Goal: Complete application form

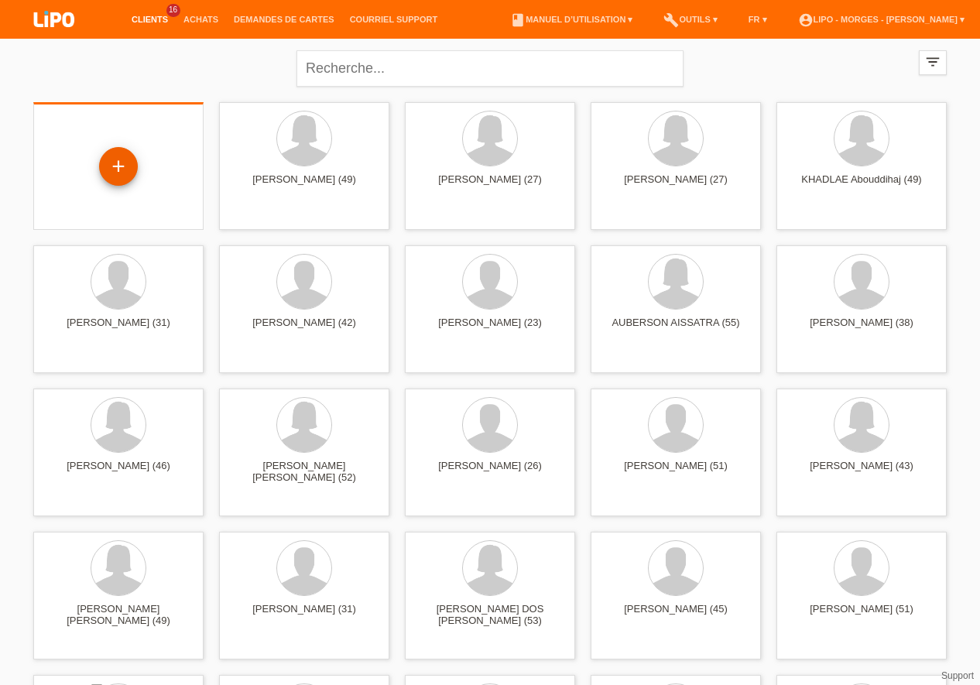
click at [119, 167] on div "+" at bounding box center [118, 166] width 39 height 39
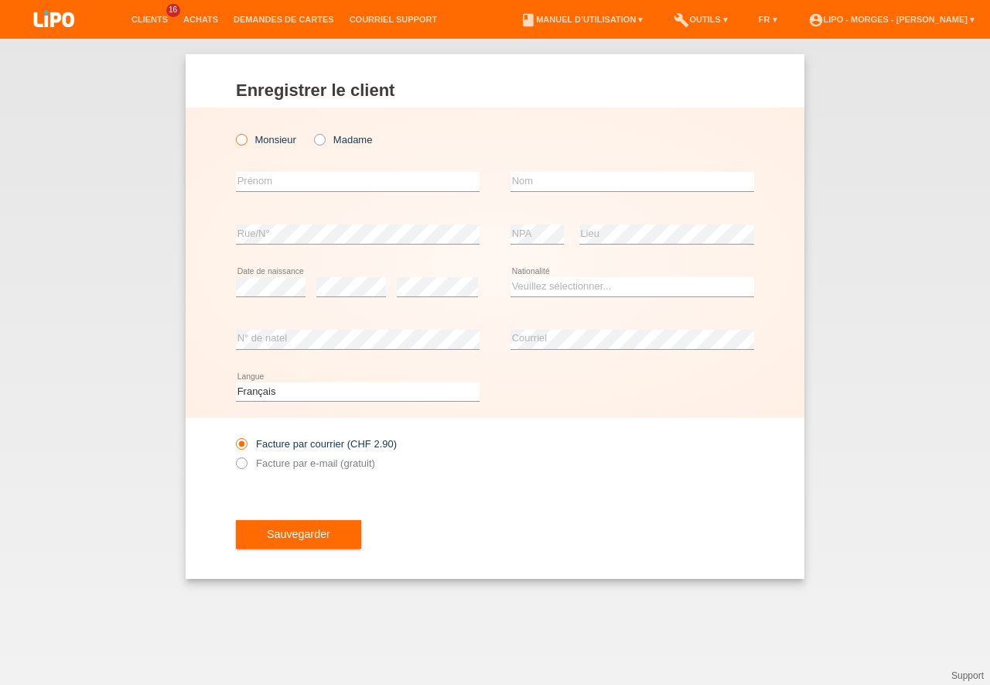
click at [234, 132] on icon at bounding box center [234, 132] width 0 height 0
click at [245, 141] on input "Monsieur" at bounding box center [241, 139] width 10 height 10
radio input "true"
click at [255, 184] on input "text" at bounding box center [358, 181] width 244 height 19
type input "stergios"
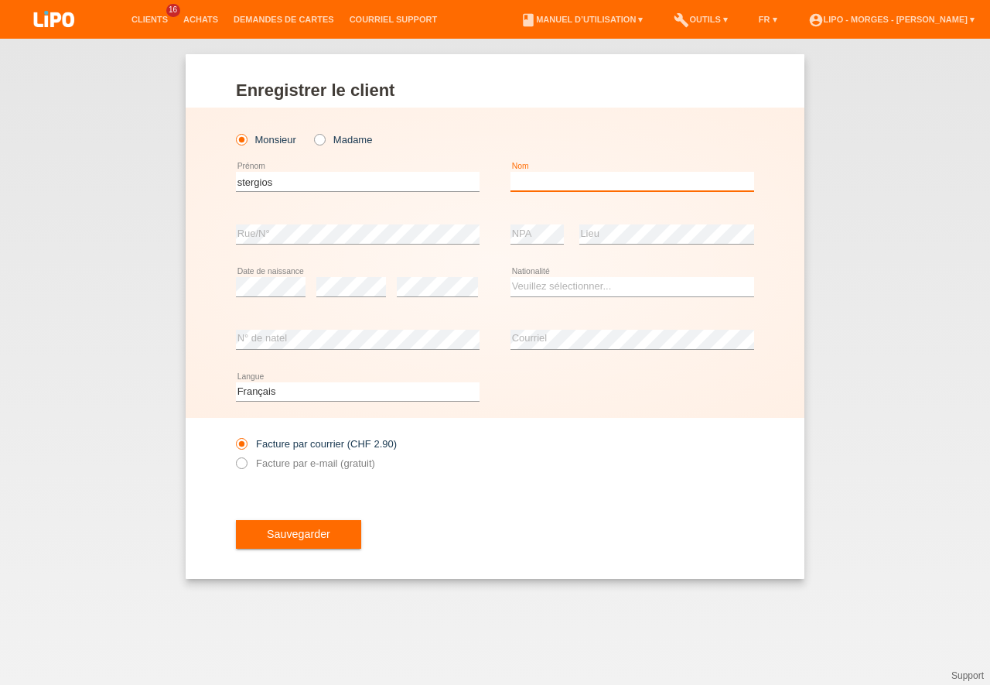
click at [571, 176] on input "text" at bounding box center [633, 181] width 244 height 19
type input "[PERSON_NAME]"
click at [511, 277] on select "Veuillez sélectionner... Suisse Allemagne Autriche Liechtenstein ------------ A…" at bounding box center [633, 286] width 244 height 19
click at [532, 284] on select "Veuillez sélectionner... Suisse Allemagne Autriche Liechtenstein ------------ A…" at bounding box center [633, 286] width 244 height 19
click at [511, 277] on select "Veuillez sélectionner... Suisse Allemagne Autriche Liechtenstein ------------ A…" at bounding box center [633, 286] width 244 height 19
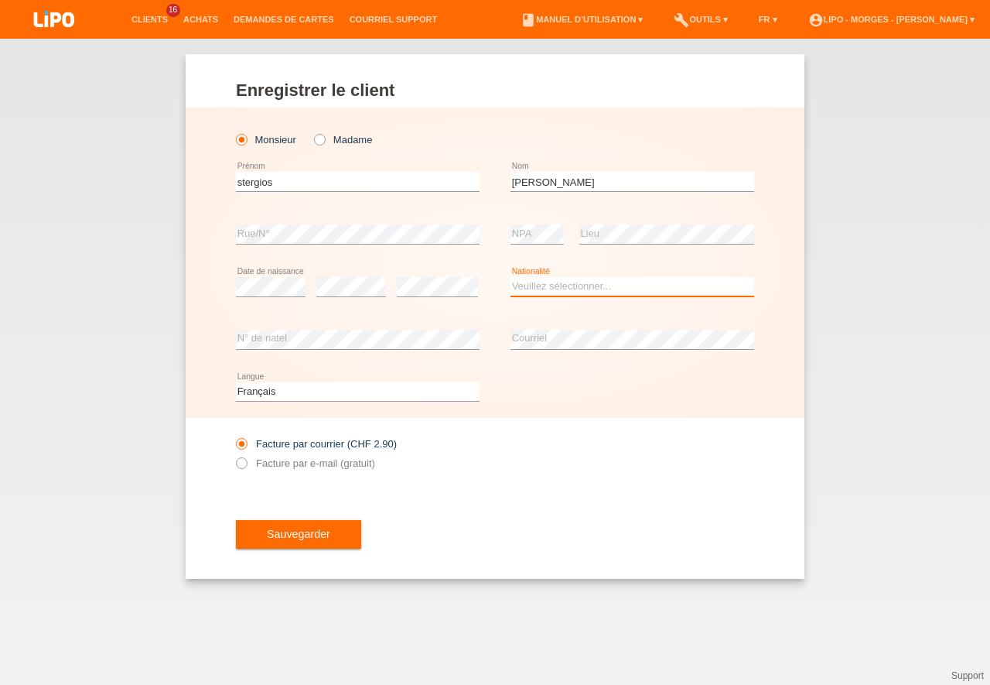
select select "GR"
click at [0, 0] on option "Grèce" at bounding box center [0, 0] width 0 height 0
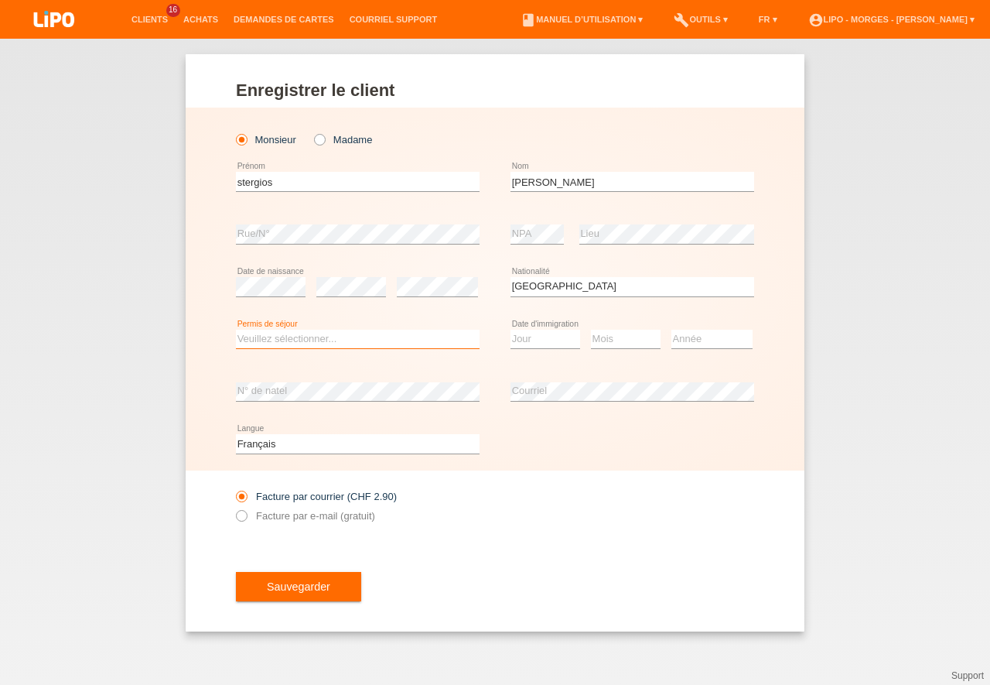
click at [236, 330] on select "Veuillez sélectionner... C B B - Statut de réfugié Autre" at bounding box center [358, 339] width 244 height 19
select select "C"
click at [0, 0] on option "C" at bounding box center [0, 0] width 0 height 0
click at [511, 330] on select "Jour 01 02 03 04 05 06 07 08 09 10 11" at bounding box center [546, 339] width 70 height 19
select select "15"
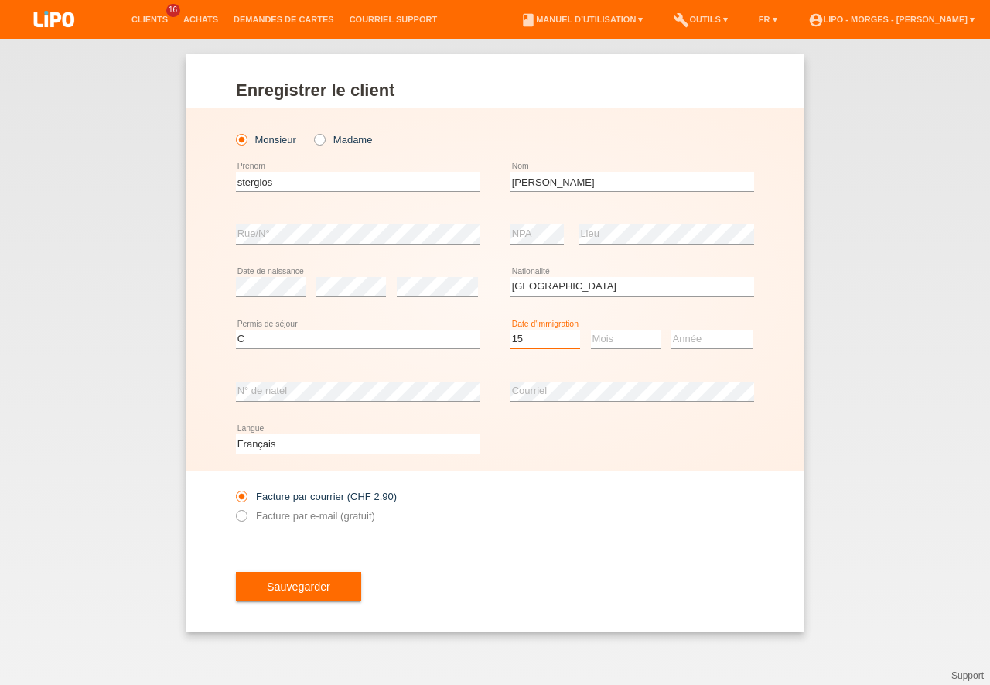
click at [0, 0] on option "15" at bounding box center [0, 0] width 0 height 0
click at [591, 330] on select "Mois 01 02 03 04 05 06 07 08 09 10 11" at bounding box center [626, 339] width 70 height 19
select select "02"
click at [0, 0] on option "02" at bounding box center [0, 0] width 0 height 0
click at [672, 330] on select "Année 2025 2024 2023 2022 2021 2020 2019 2018 2017 2016 2015 2014 2013 2012 201…" at bounding box center [712, 339] width 81 height 19
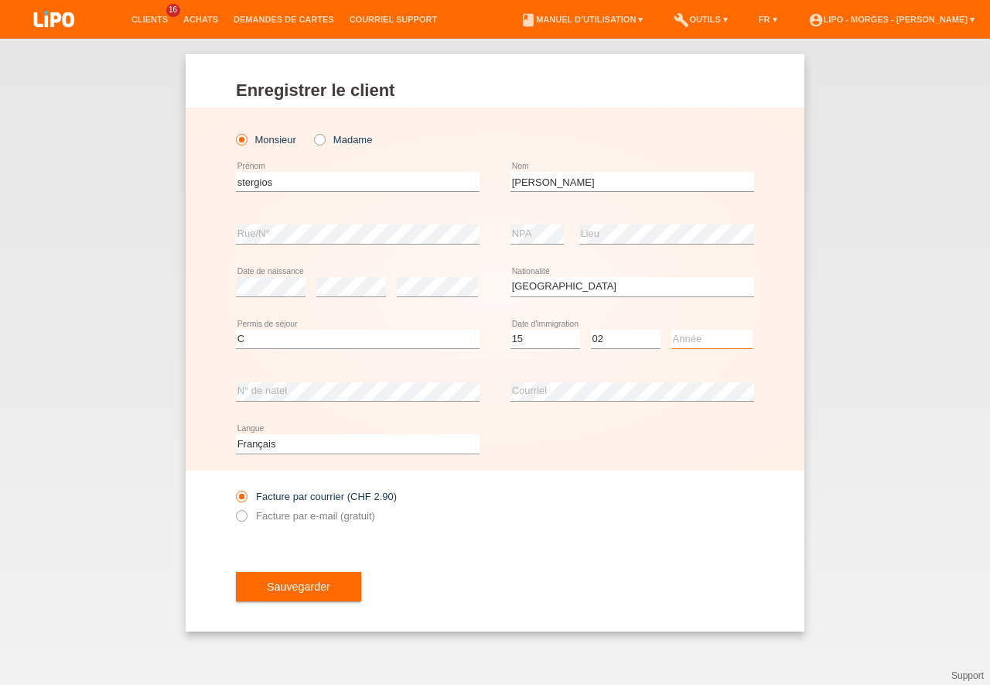
select select "2015"
click at [0, 0] on option "2015" at bounding box center [0, 0] width 0 height 0
click at [234, 508] on icon at bounding box center [234, 508] width 0 height 0
click at [305, 591] on span "Sauvegarder" at bounding box center [298, 586] width 63 height 12
click at [234, 512] on div "Enregistrer le client Enregistrer le client Enregistrer le client Monsieur Mada…" at bounding box center [495, 342] width 619 height 577
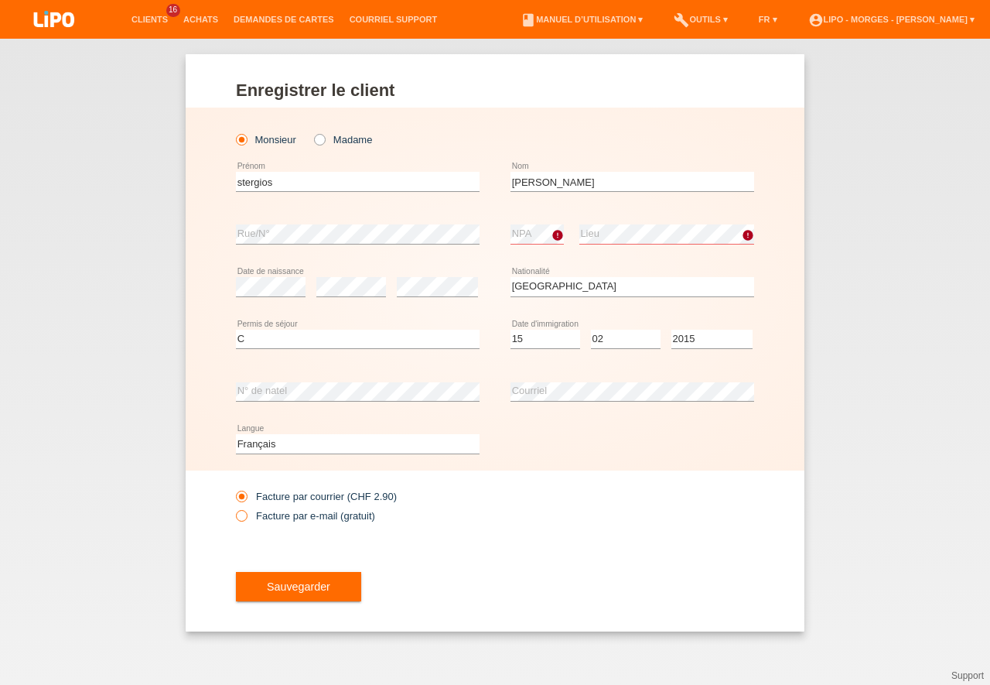
click at [234, 508] on icon at bounding box center [234, 508] width 0 height 0
click at [242, 513] on input "Facture par e-mail (gratuit)" at bounding box center [241, 519] width 10 height 19
radio input "true"
click at [320, 590] on span "Sauvegarder" at bounding box center [298, 586] width 63 height 12
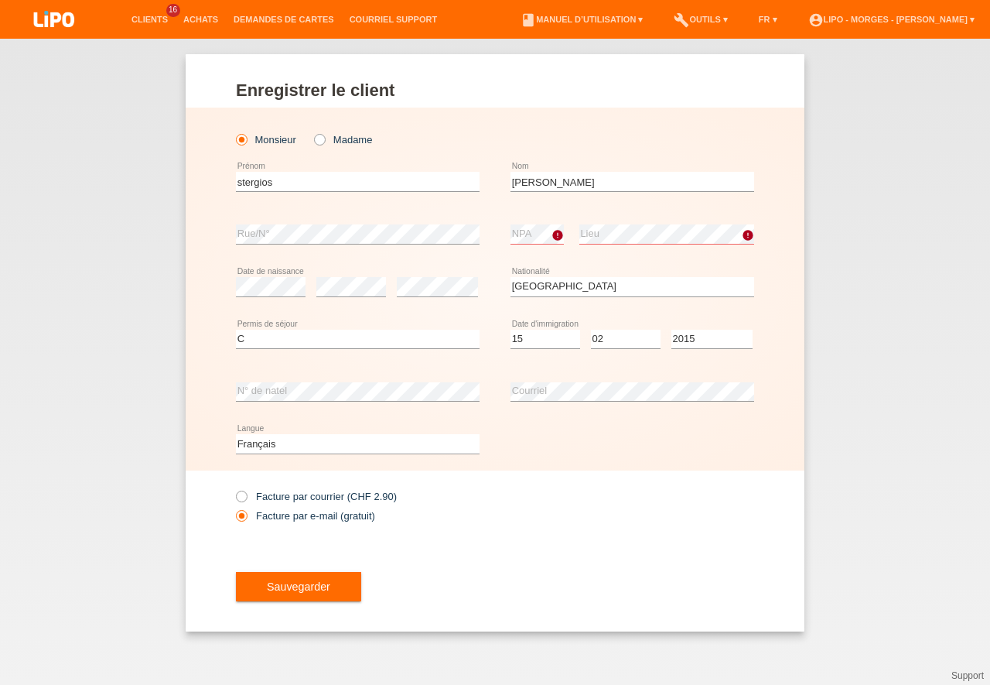
click at [724, 549] on div "Sauvegarder" at bounding box center [495, 587] width 518 height 90
click at [323, 586] on span "Sauvegarder" at bounding box center [298, 586] width 63 height 12
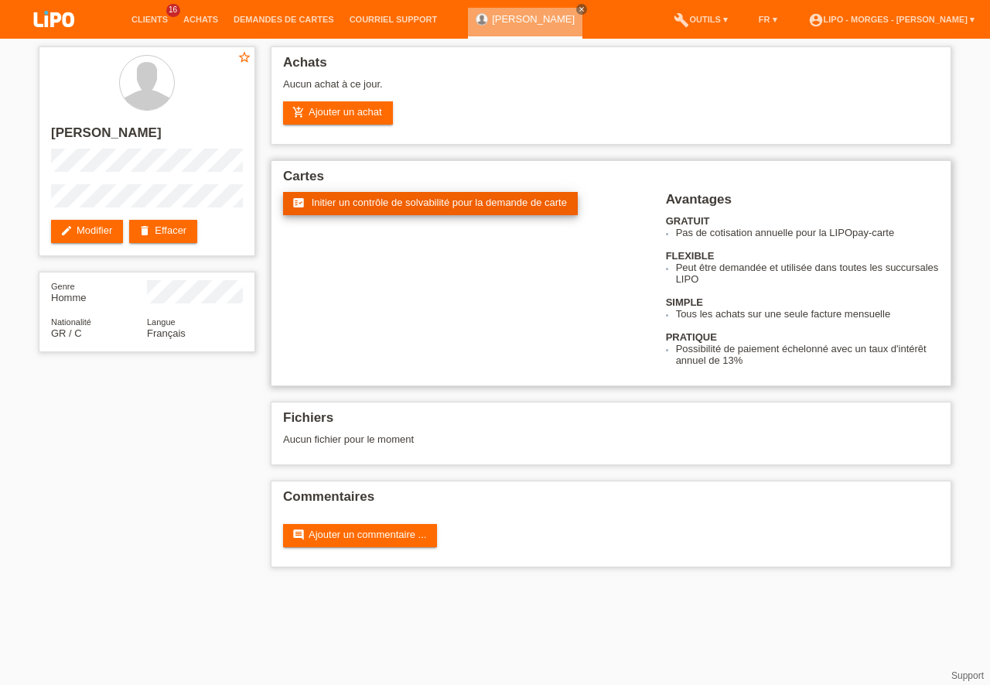
click at [461, 199] on span "Initier un contrôle de solvabilité pour la demande de carte" at bounding box center [439, 203] width 255 height 12
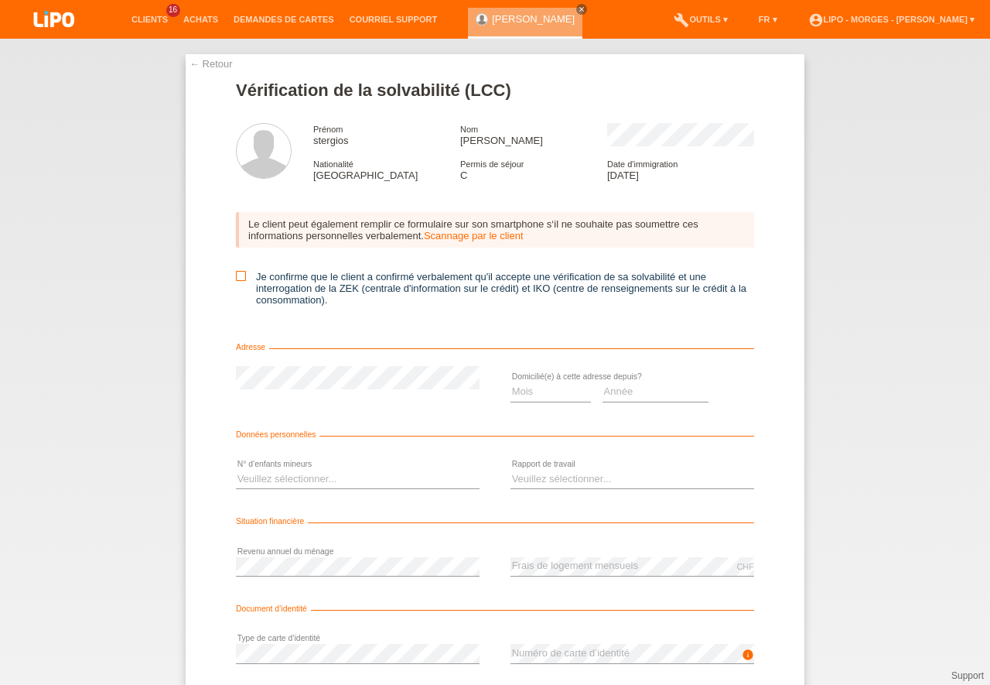
click at [236, 277] on icon at bounding box center [241, 276] width 10 height 10
click at [236, 277] on input "Je confirme que le client a confirmé verbalement qu'il accepte une vérification…" at bounding box center [241, 276] width 10 height 10
checkbox input "true"
click at [511, 382] on select "Mois 01 02 03 04 05 06 07 08 09 10" at bounding box center [551, 391] width 80 height 19
click at [0, 0] on option "01" at bounding box center [0, 0] width 0 height 0
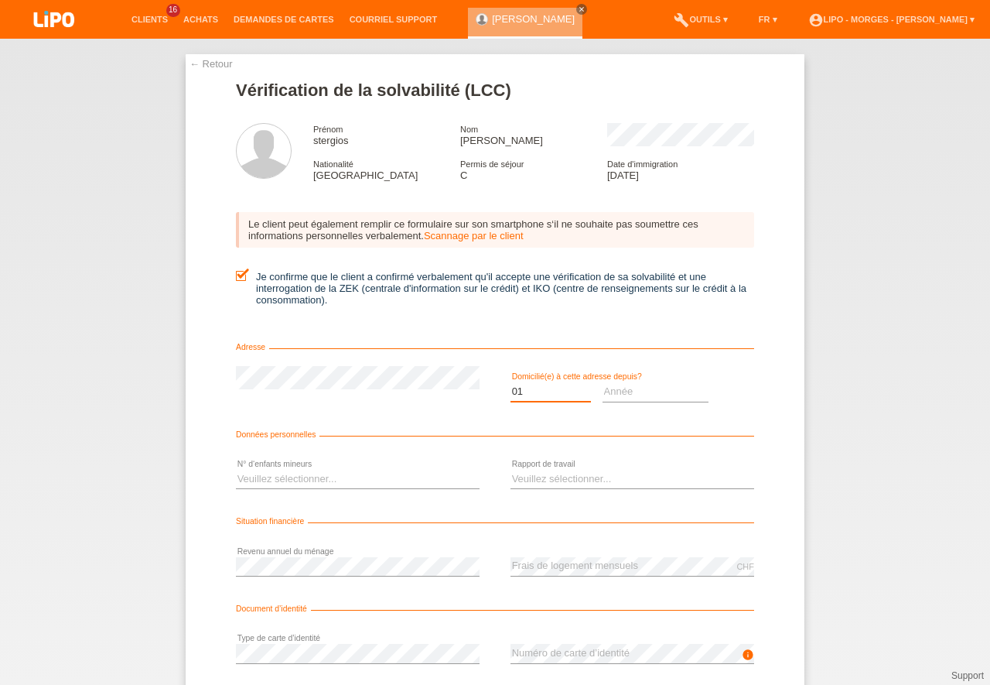
click at [511, 382] on select "Mois 01 02 03 04 05 06 07 08 09 10" at bounding box center [551, 391] width 80 height 19
select select "12"
click at [0, 0] on option "12" at bounding box center [0, 0] width 0 height 0
click at [603, 382] on select "Année 2025 2024 2023 2022 2021 2020 2019 2018 2017 2016 2015 2014 2013 2012 201…" at bounding box center [656, 391] width 107 height 19
select select "2024"
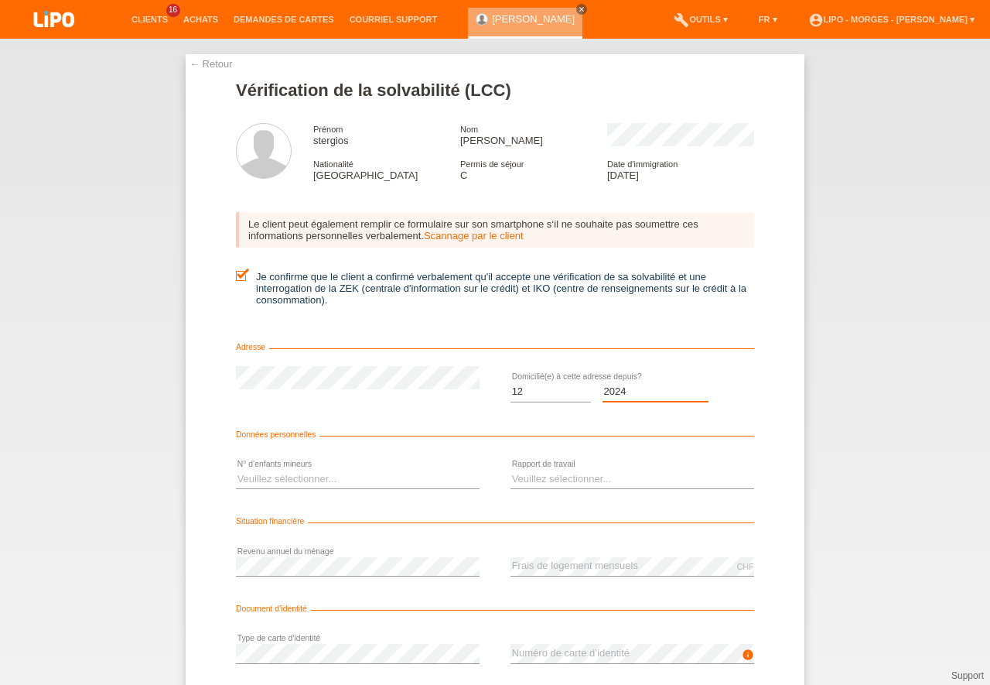
click at [0, 0] on option "2024" at bounding box center [0, 0] width 0 height 0
click at [236, 470] on select "Veuillez sélectionner... 0 1 2 3 4 5 6 7 8 9" at bounding box center [358, 479] width 244 height 19
select select "3"
click at [0, 0] on option "3" at bounding box center [0, 0] width 0 height 0
click at [511, 470] on select "Veuillez sélectionner... A durée indéterminée A durée déterminée Apprenti/étudi…" at bounding box center [633, 479] width 244 height 19
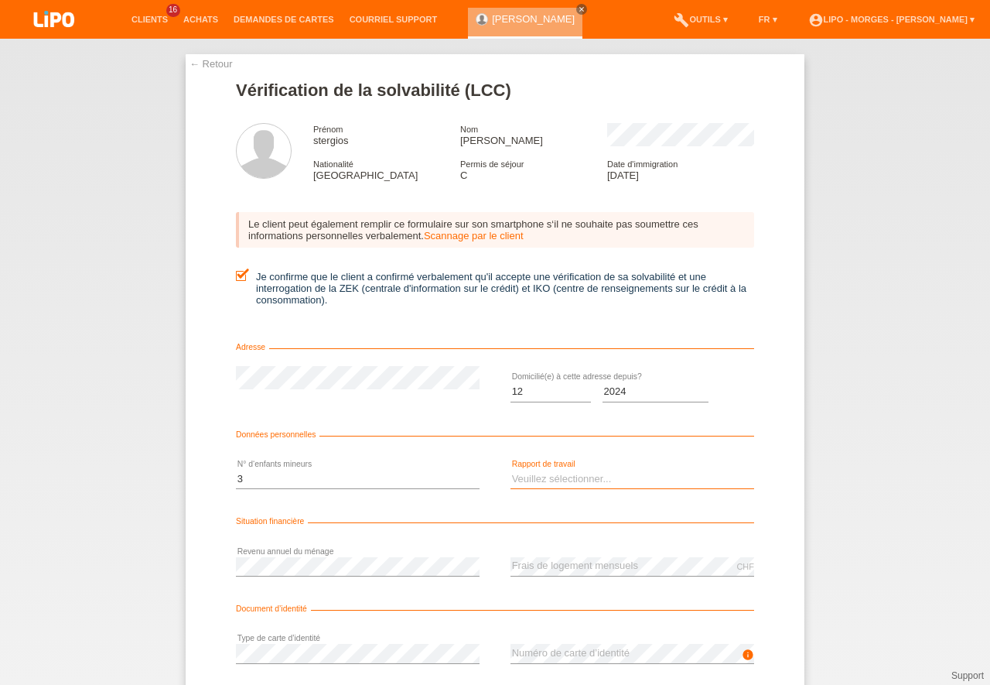
select select "UNLIMITED"
click at [0, 0] on option "A durée indéterminée" at bounding box center [0, 0] width 0 height 0
click at [323, 628] on form "Vérification de la solvabilité (LCC) Prénom stergios Nom vellios Nationalité Gr…" at bounding box center [495, 424] width 518 height 689
click at [925, 598] on div "← Retour Vérification de la solvabilité (LCC) Prénom stergios Nom vellios Natio…" at bounding box center [495, 362] width 990 height 646
click at [918, 621] on div "← Retour Vérification de la solvabilité (LCC) Prénom stergios Nom vellios Natio…" at bounding box center [495, 362] width 990 height 646
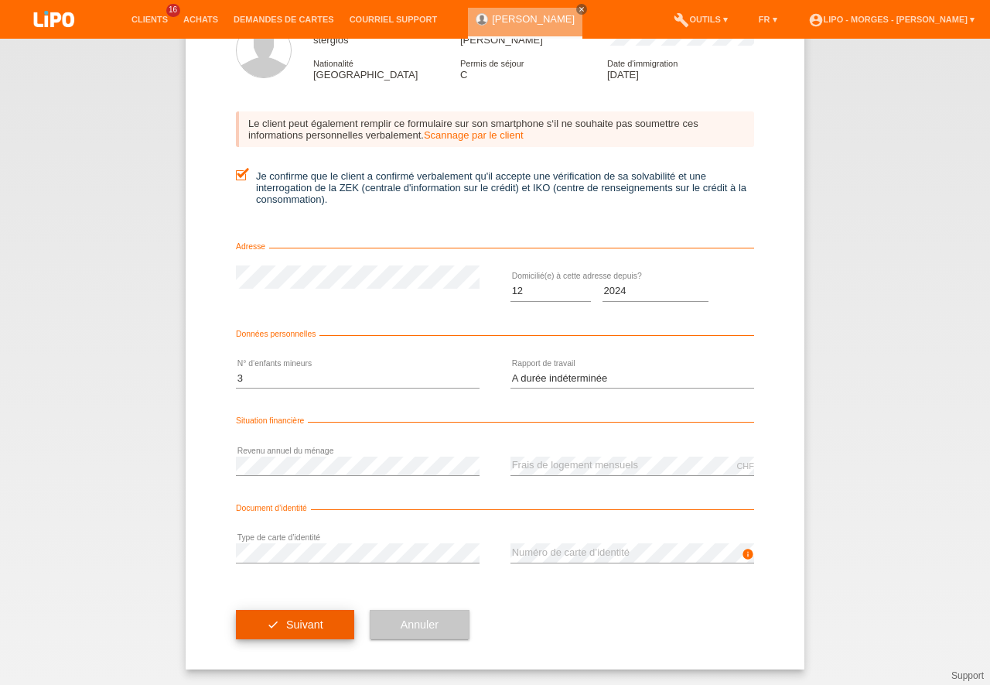
scroll to position [67, 0]
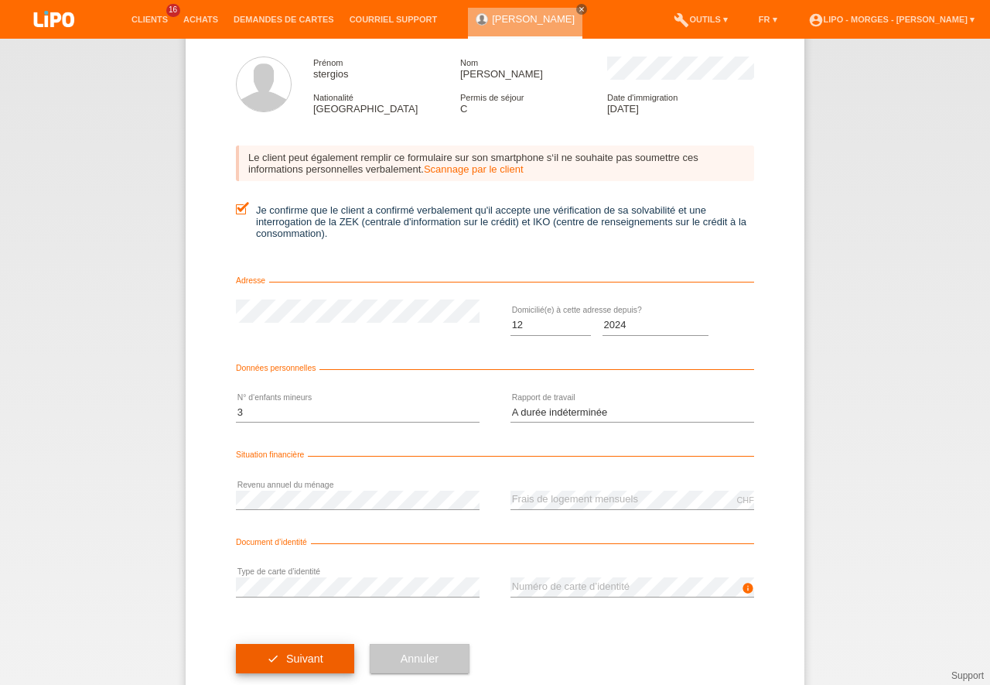
click at [287, 657] on span "Suivant" at bounding box center [304, 658] width 37 height 12
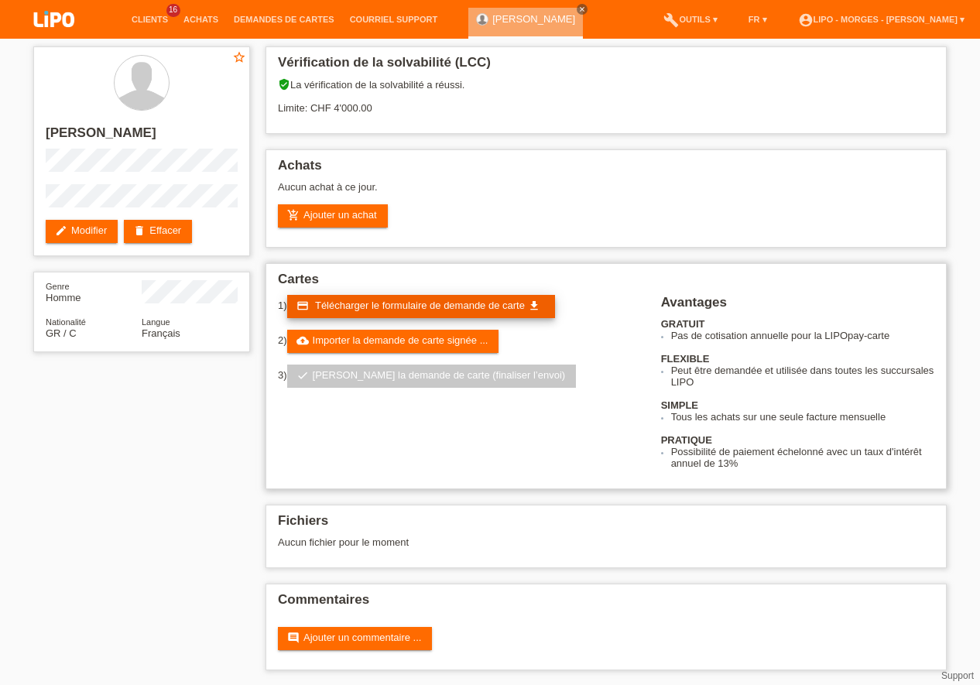
click at [412, 306] on span "Télécharger le formulaire de demande de carte" at bounding box center [420, 305] width 210 height 12
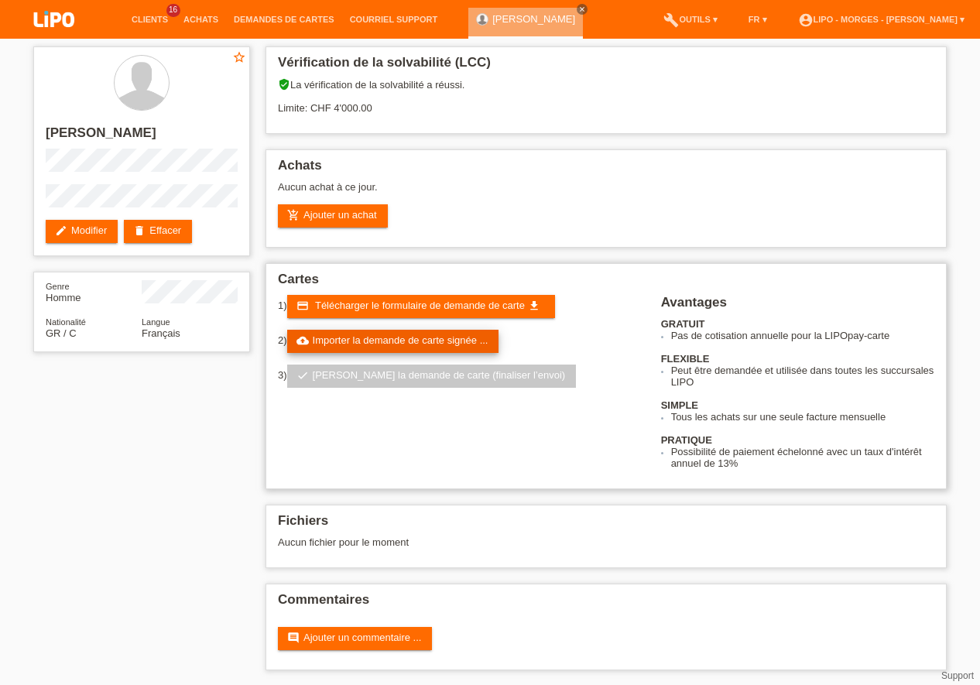
click at [425, 340] on link "cloud_upload Importer la demande de carte signée ..." at bounding box center [393, 341] width 212 height 23
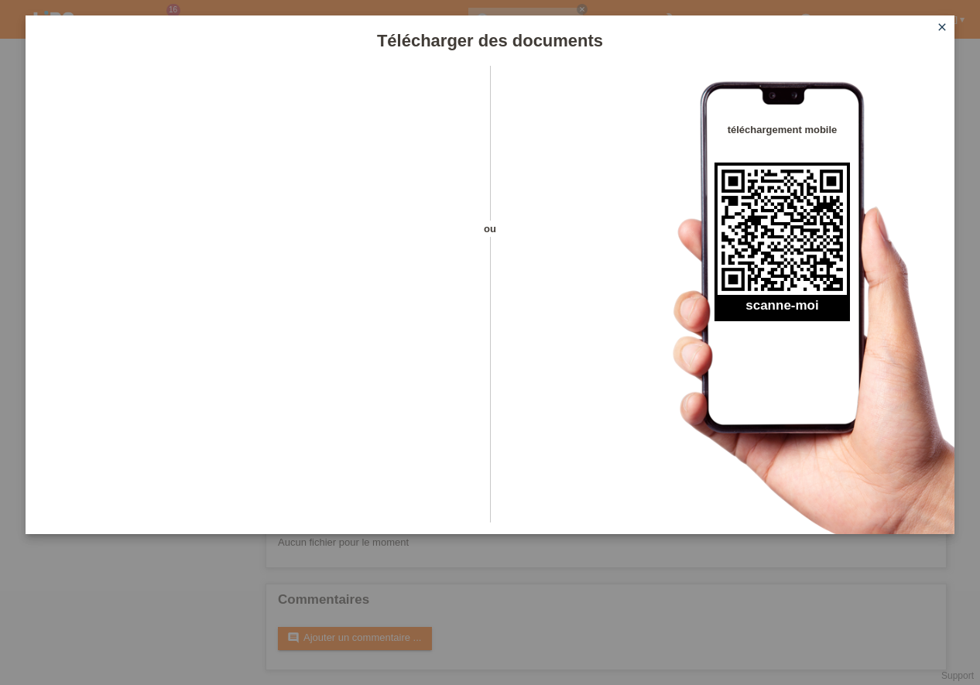
click at [942, 26] on icon "close" at bounding box center [941, 27] width 12 height 12
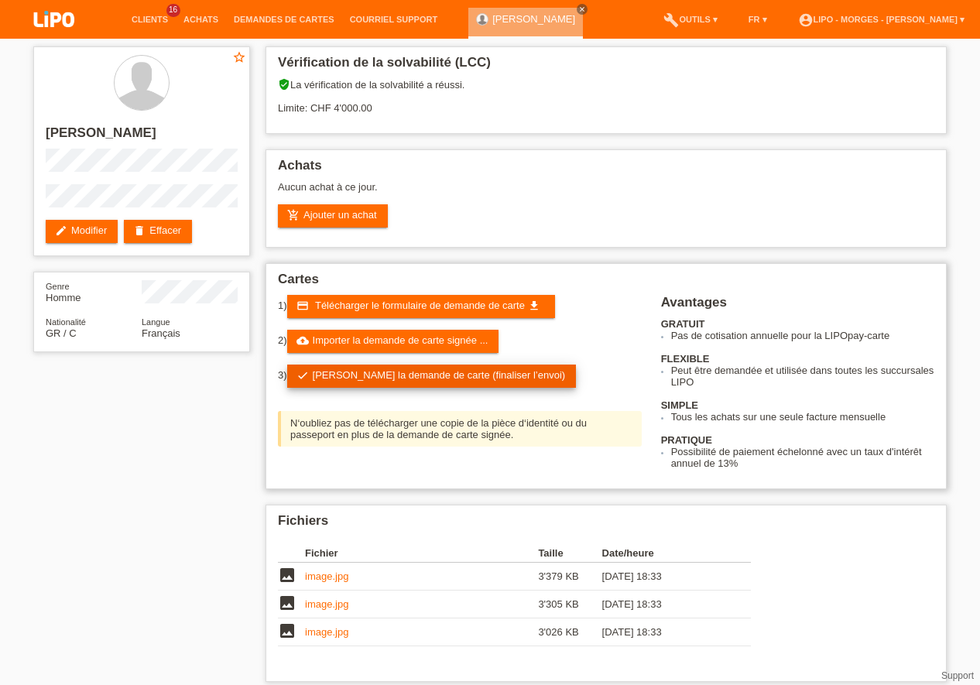
click at [440, 373] on link "check Soumettre la demande de carte (finaliser l’envoi)" at bounding box center [431, 375] width 289 height 23
